Goal: Find specific page/section: Find specific page/section

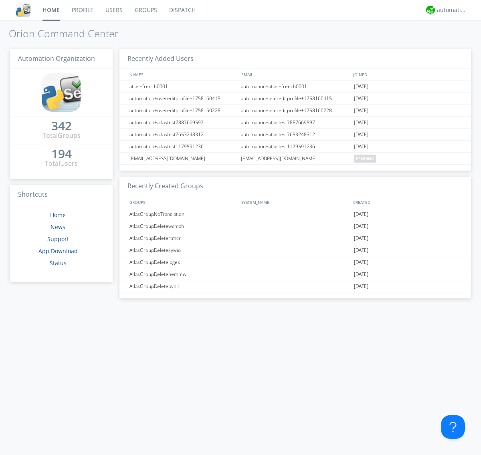
click at [181, 10] on link "Dispatch" at bounding box center [182, 10] width 38 height 20
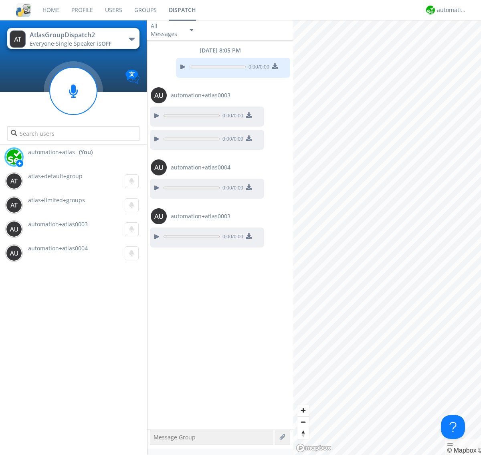
click at [131, 39] on div "button" at bounding box center [132, 39] width 6 height 3
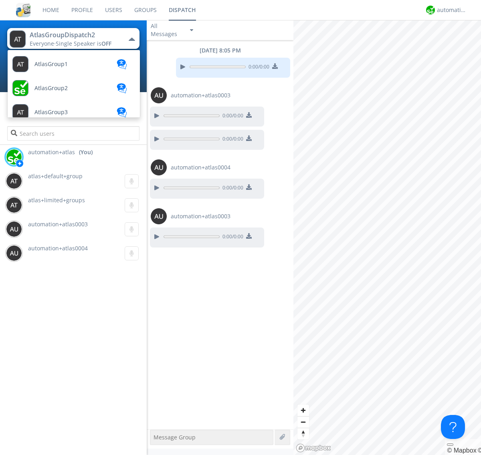
click at [60, 157] on span "AtlasGroupDispatch" at bounding box center [61, 160] width 54 height 6
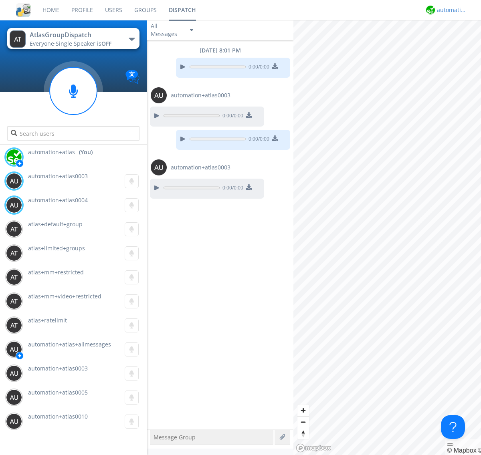
click at [449, 10] on div "automation+atlas" at bounding box center [452, 10] width 30 height 8
